Goal: Complete application form: Complete application form

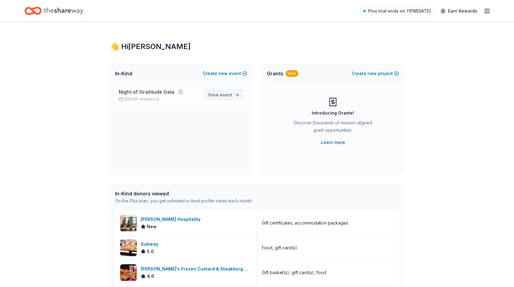
click at [226, 92] on span "View event" at bounding box center [220, 94] width 24 height 7
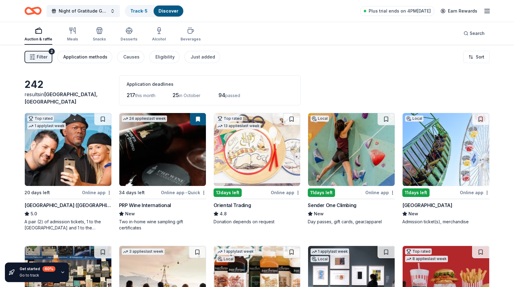
click at [96, 54] on div "Application methods" at bounding box center [85, 56] width 44 height 7
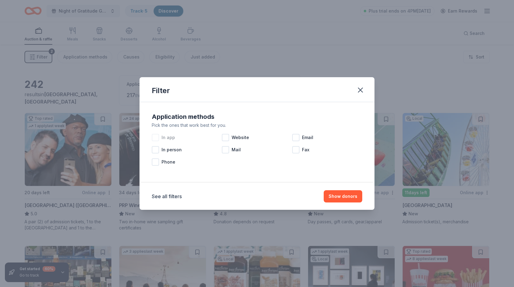
click at [164, 137] on span "In app" at bounding box center [168, 137] width 13 height 7
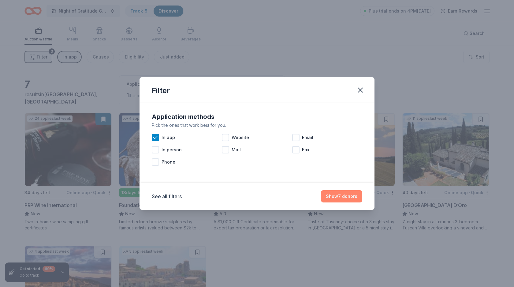
click at [332, 194] on button "Show 7 donors" at bounding box center [341, 196] width 41 height 12
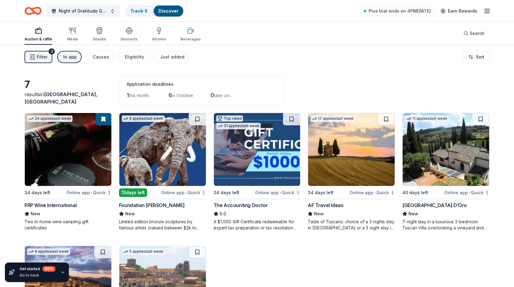
click at [175, 169] on img at bounding box center [162, 149] width 87 height 73
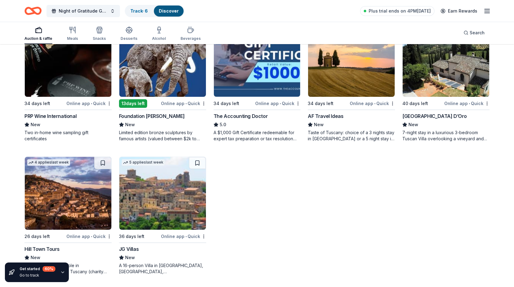
scroll to position [89, 0]
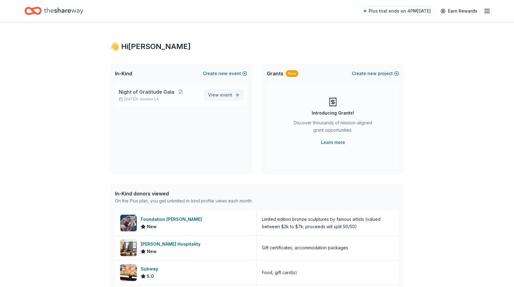
click at [232, 96] on link "View event" at bounding box center [224, 94] width 40 height 11
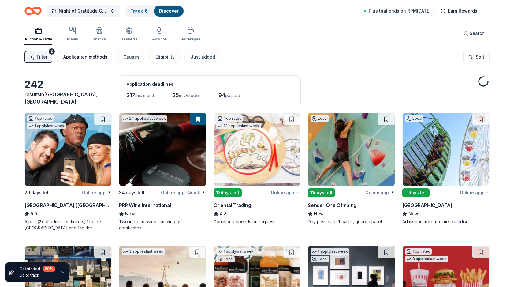
click at [96, 62] on button "Application methods" at bounding box center [84, 57] width 55 height 12
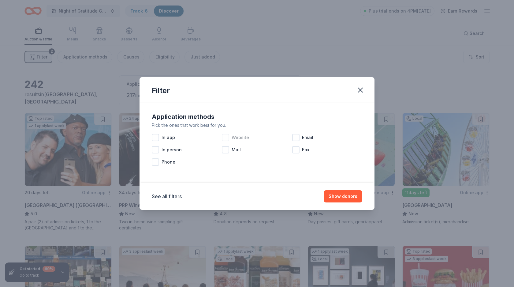
click at [230, 131] on div "Website" at bounding box center [257, 137] width 70 height 12
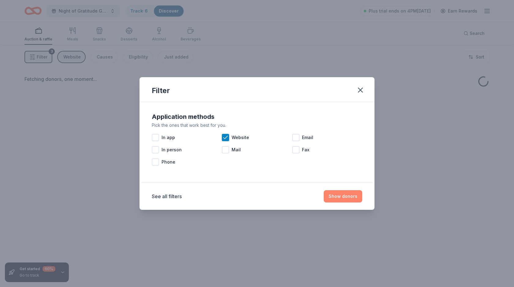
click at [339, 198] on button "Show donors" at bounding box center [343, 196] width 39 height 12
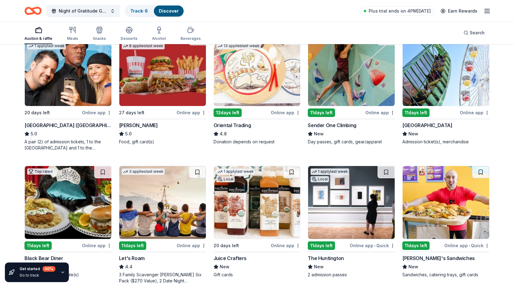
scroll to position [220, 0]
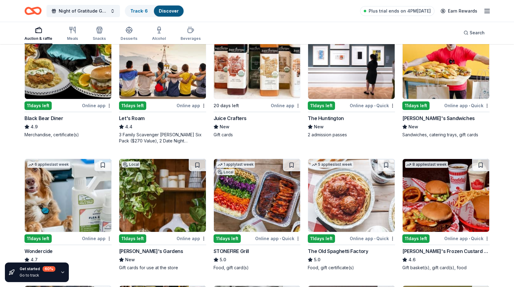
click at [85, 79] on img at bounding box center [68, 62] width 87 height 73
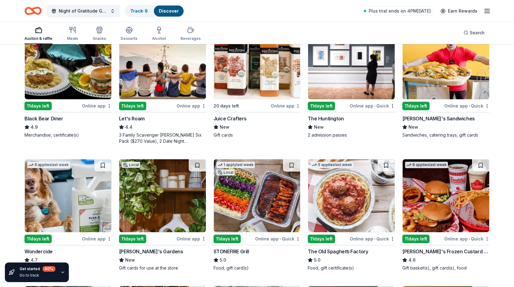
scroll to position [220, 0]
click at [442, 64] on img at bounding box center [446, 62] width 87 height 73
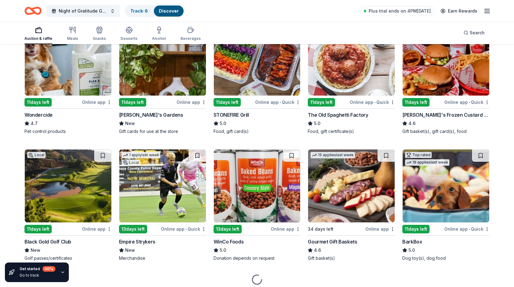
scroll to position [356, 0]
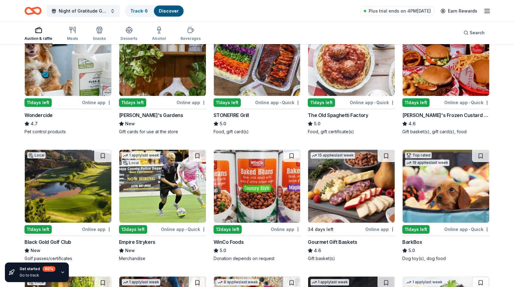
click at [170, 209] on img at bounding box center [162, 186] width 87 height 73
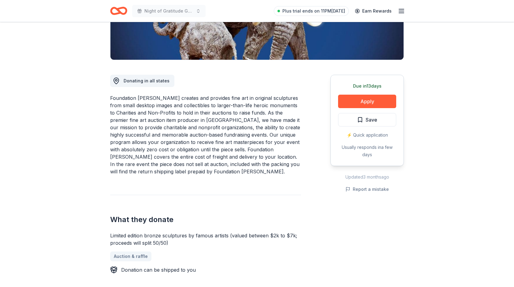
scroll to position [126, 0]
click at [370, 100] on button "Apply" at bounding box center [367, 100] width 58 height 13
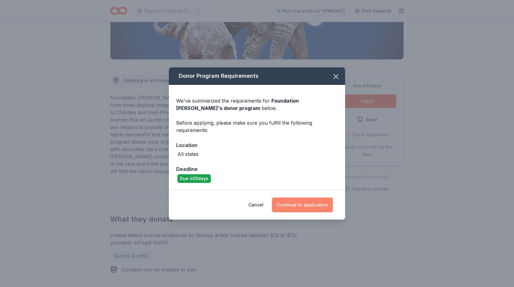
click at [311, 205] on button "Continue to application" at bounding box center [302, 205] width 61 height 15
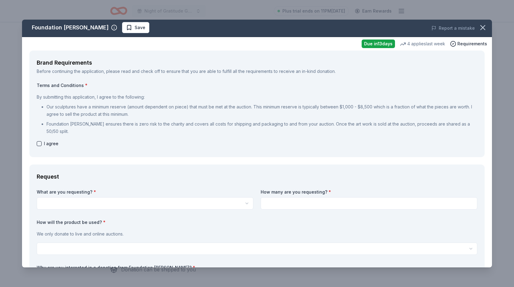
scroll to position [0, 0]
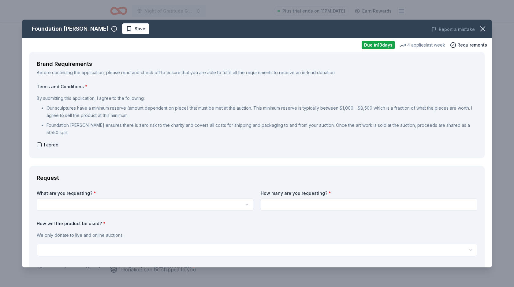
click at [52, 143] on span "I agree" at bounding box center [51, 144] width 14 height 7
click at [40, 145] on button "button" at bounding box center [39, 144] width 5 height 5
checkbox input "true"
click at [107, 217] on div "What are you requesting? * Limited edition bronze sculptures by famous artists …" at bounding box center [257, 267] width 441 height 154
click at [109, 160] on html "Night of Gratitude Gala Plus trial ends on 11PM, 9/13 Earn Rewards Due in 13 da…" at bounding box center [257, 17] width 514 height 287
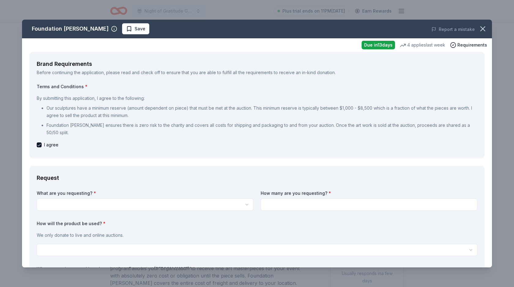
click at [109, 206] on html "Night of Gratitude Gala Plus trial ends on 11PM, 9/13 Earn Rewards Due in 13 da…" at bounding box center [257, 143] width 514 height 287
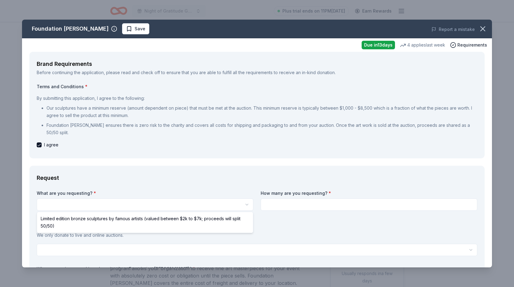
select select "Limited edition bronze sculptures by famous artists (valued between $2k to $7k;…"
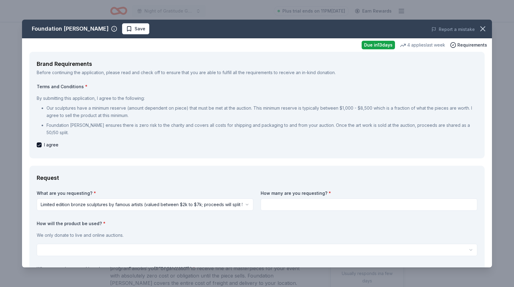
click at [314, 201] on input at bounding box center [369, 204] width 217 height 12
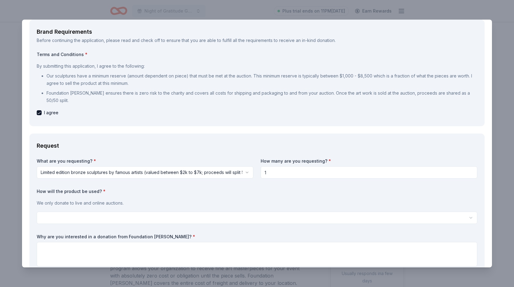
scroll to position [42, 0]
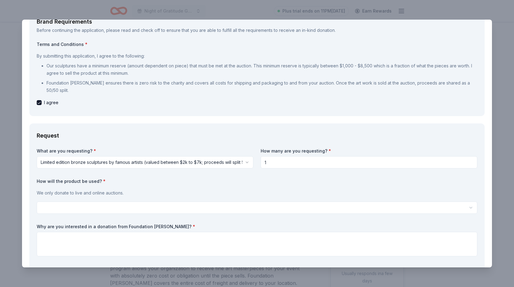
type input "1"
click at [235, 204] on html "Night of Gratitude Gala Plus trial ends on 11PM, 9/13 Earn Rewards Due in 13 da…" at bounding box center [257, 143] width 514 height 287
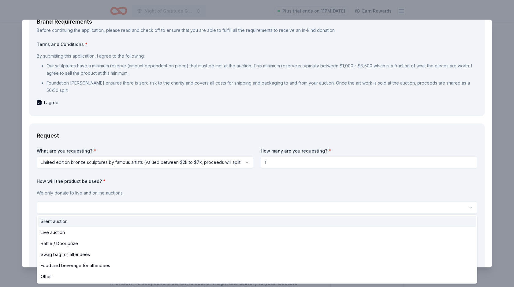
select select "silentAuction"
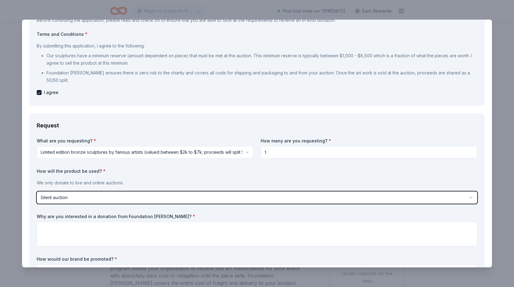
scroll to position [56, 0]
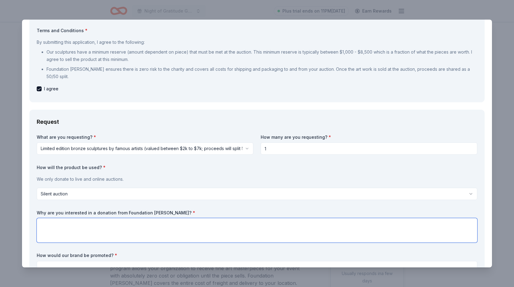
click at [193, 220] on textarea at bounding box center [257, 230] width 441 height 24
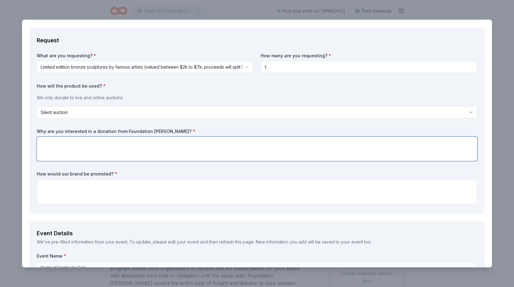
scroll to position [152, 0]
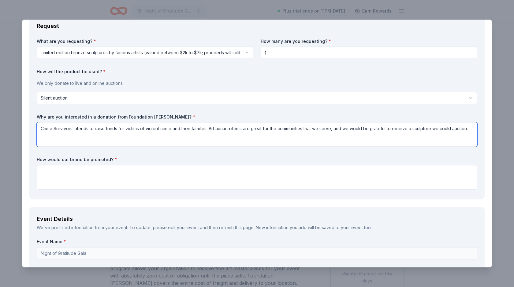
type textarea "Crime Survivors intends to raise funds for victims of violent crime and their f…"
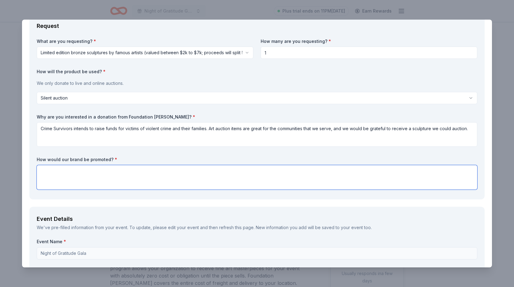
click at [132, 182] on textarea at bounding box center [257, 177] width 441 height 24
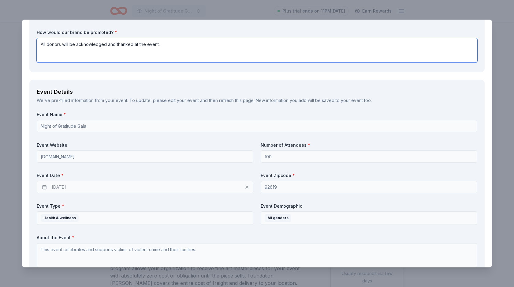
scroll to position [332, 0]
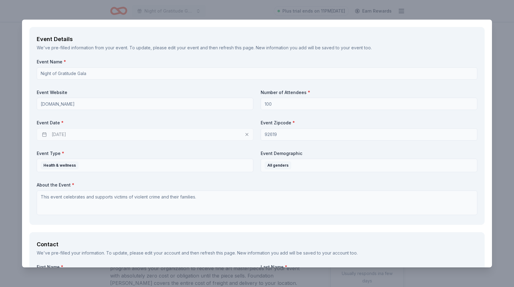
type textarea "All donors will be acknowledged and thanked at the event."
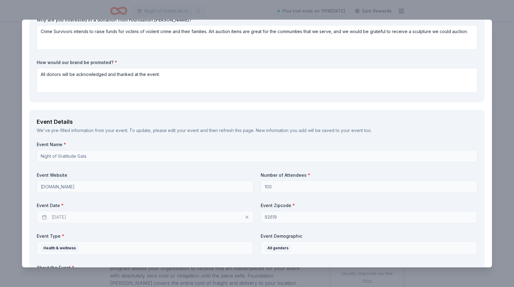
scroll to position [128, 0]
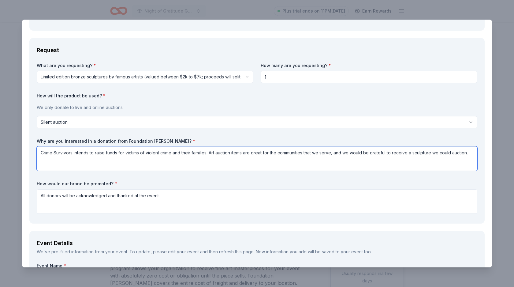
click at [476, 153] on textarea "Crime Survivors intends to raise funds for victims of violent crime and their f…" at bounding box center [257, 158] width 441 height 24
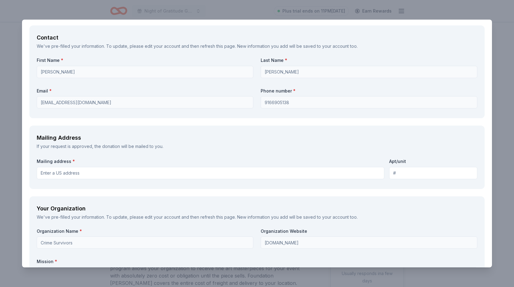
scroll to position [540, 0]
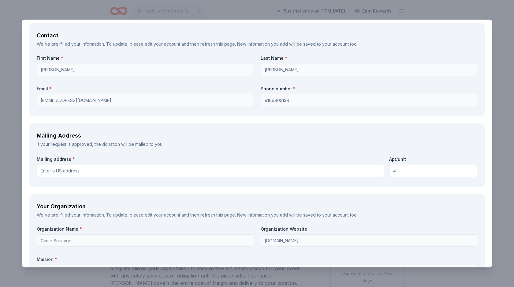
type textarea "Crime Survivors intends to raise funds for victims of violent crime and their f…"
paste input "301 N Tustin Ave Santa Ana, CA 92705"
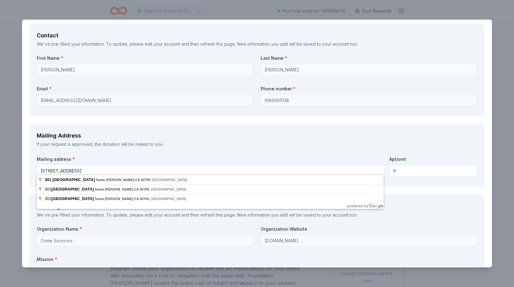
click at [41, 169] on input "301 N Tustin Ave Santa Ana, CA 92705" at bounding box center [211, 171] width 348 height 12
type input "1301 North Tustin Avenue, Santa Ana, CA, 92705"
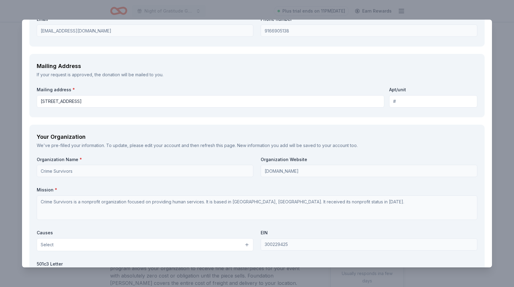
scroll to position [744, 0]
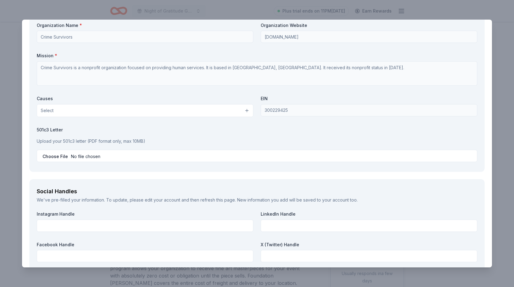
click at [97, 111] on button "Select" at bounding box center [145, 110] width 217 height 13
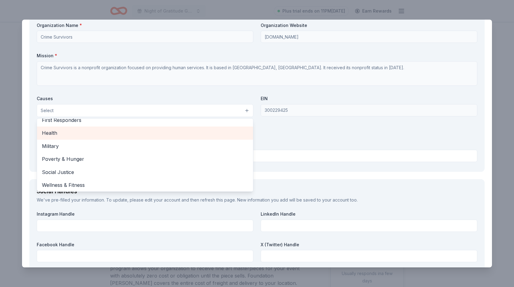
click at [88, 132] on span "Health" at bounding box center [145, 133] width 206 height 8
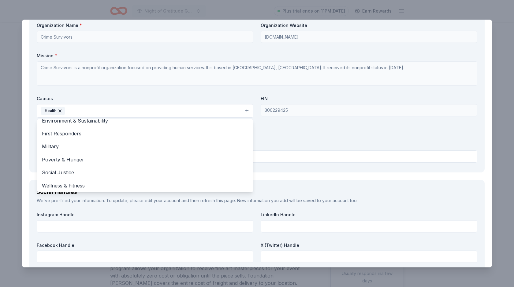
click at [318, 122] on div "Organization Name * Crime Survivors Organization Website crimesurvivors.org Mis…" at bounding box center [257, 93] width 441 height 143
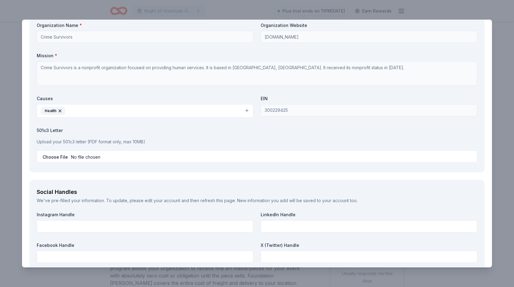
click at [177, 110] on button "Health" at bounding box center [145, 110] width 217 height 13
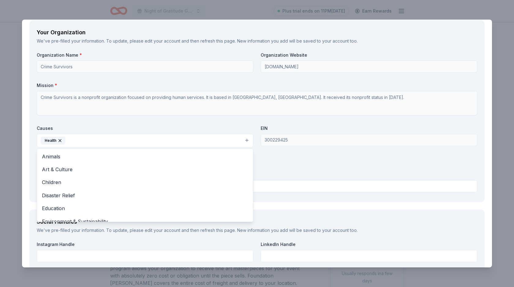
scroll to position [718, 0]
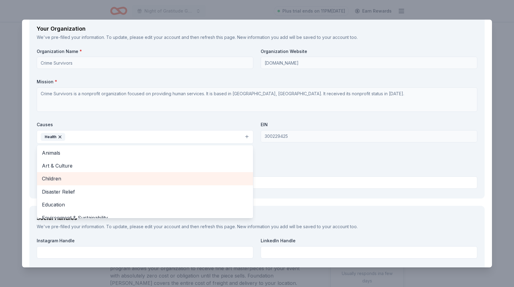
click at [106, 176] on span "Children" at bounding box center [145, 179] width 206 height 8
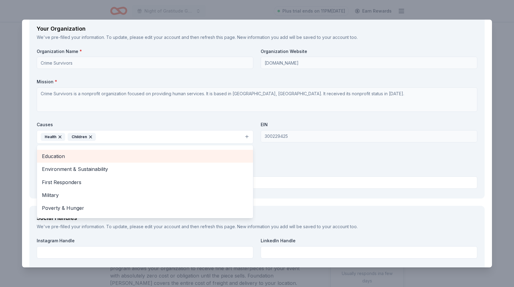
scroll to position [37, 0]
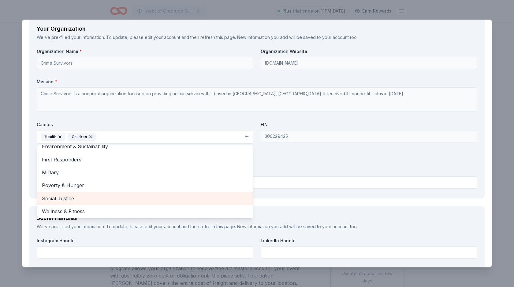
click at [115, 194] on span "Social Justice" at bounding box center [145, 198] width 206 height 8
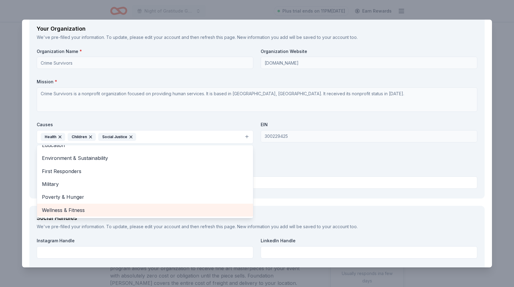
scroll to position [45, 0]
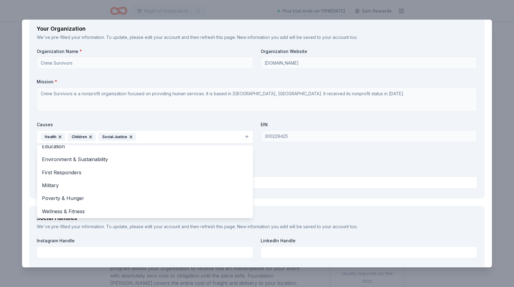
click at [294, 164] on div "Organization Name * Crime Survivors Organization Website crimesurvivors.org Mis…" at bounding box center [257, 119] width 441 height 143
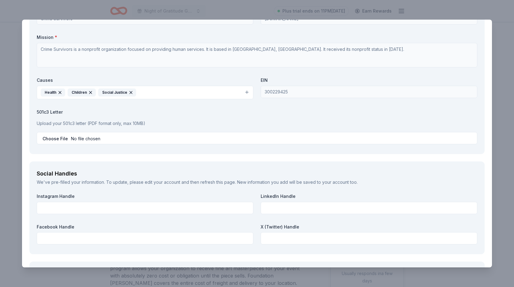
scroll to position [766, 0]
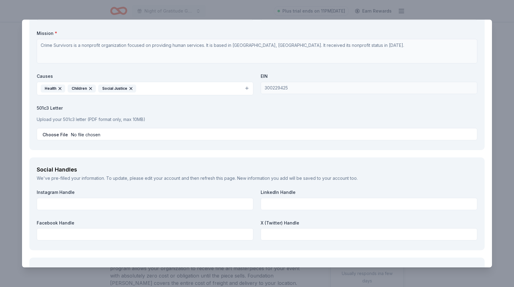
click at [62, 129] on input "file" at bounding box center [257, 134] width 441 height 12
type input "C:\fakepath\GalaLetterhead copy_001.jpg.pdf"
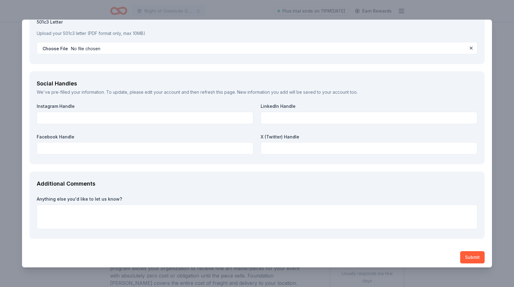
scroll to position [852, 0]
click at [470, 255] on button "Submit" at bounding box center [473, 257] width 24 height 12
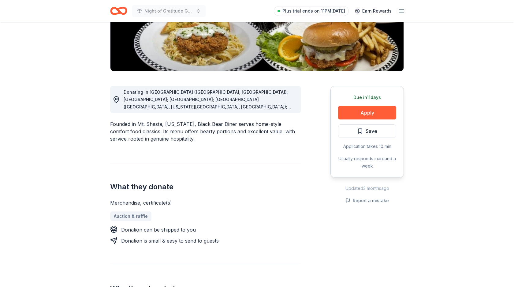
scroll to position [108, 0]
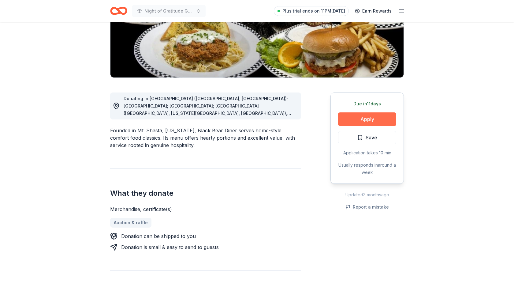
click at [374, 115] on button "Apply" at bounding box center [367, 118] width 58 height 13
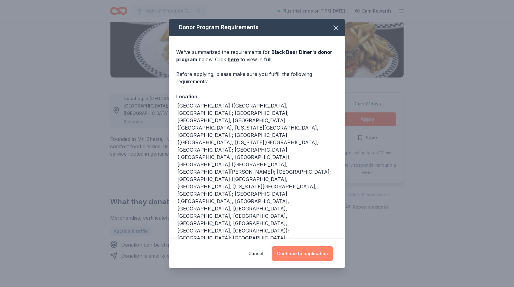
click at [297, 246] on button "Continue to application" at bounding box center [302, 253] width 61 height 15
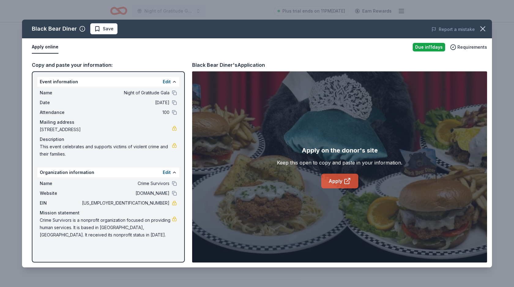
click at [341, 186] on link "Apply" at bounding box center [340, 181] width 37 height 15
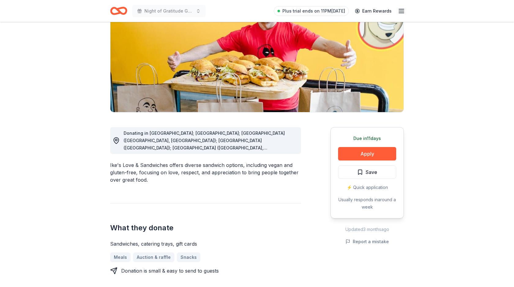
scroll to position [91, 0]
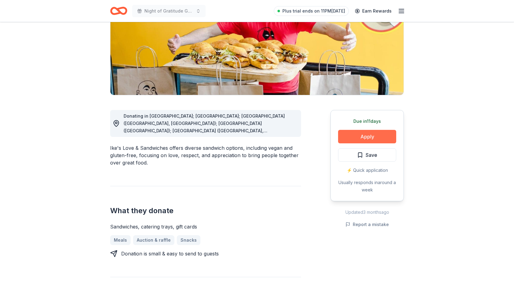
click at [368, 136] on button "Apply" at bounding box center [367, 136] width 58 height 13
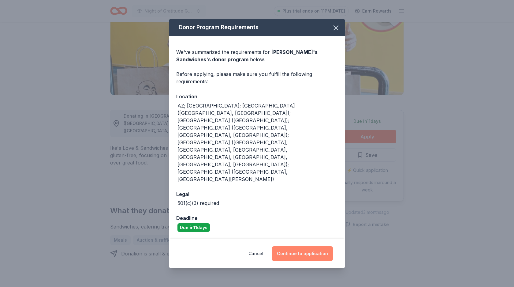
click at [305, 246] on button "Continue to application" at bounding box center [302, 253] width 61 height 15
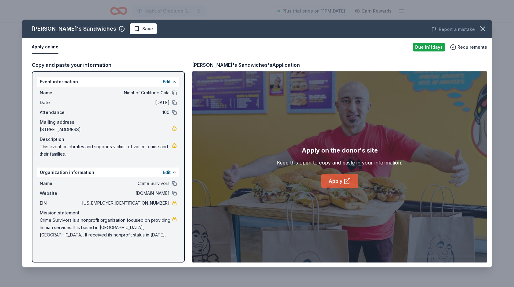
click at [341, 185] on link "Apply" at bounding box center [340, 181] width 37 height 15
click at [486, 27] on icon "button" at bounding box center [483, 28] width 9 height 9
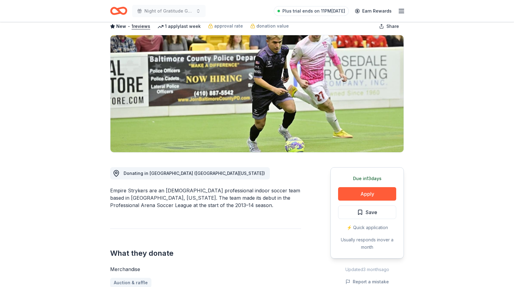
scroll to position [184, 0]
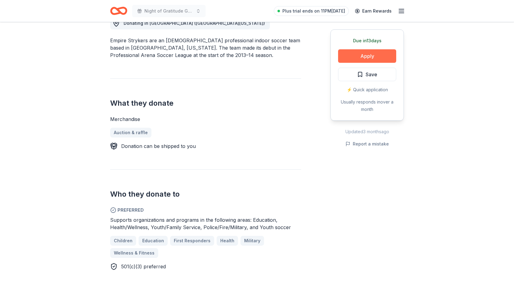
click at [367, 57] on button "Apply" at bounding box center [367, 55] width 58 height 13
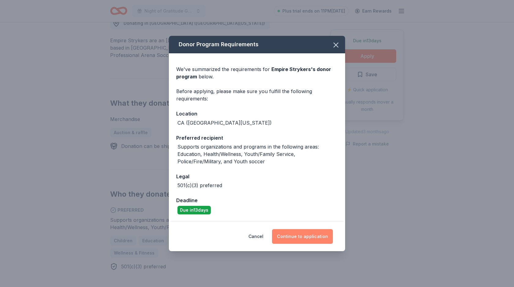
click at [311, 238] on button "Continue to application" at bounding box center [302, 236] width 61 height 15
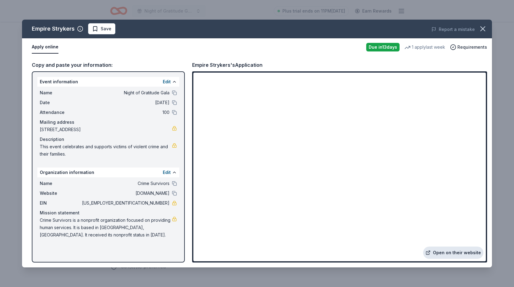
click at [450, 255] on link "Open on their website" at bounding box center [453, 252] width 60 height 12
